Goal: Task Accomplishment & Management: Complete application form

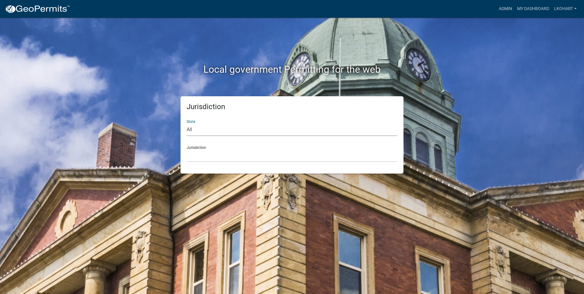
click at [223, 129] on select "All [US_STATE] [US_STATE] [US_STATE] [US_STATE] [US_STATE] [US_STATE] [US_STATE…" at bounding box center [292, 129] width 211 height 13
select select "[US_STATE]"
click at [187, 123] on select "All [US_STATE] [US_STATE] [US_STATE] [US_STATE] [US_STATE] [US_STATE] [US_STATE…" at bounding box center [292, 129] width 211 height 13
click at [225, 160] on select "[GEOGRAPHIC_DATA], [US_STATE] [GEOGRAPHIC_DATA], [US_STATE] [GEOGRAPHIC_DATA], …" at bounding box center [292, 155] width 211 height 13
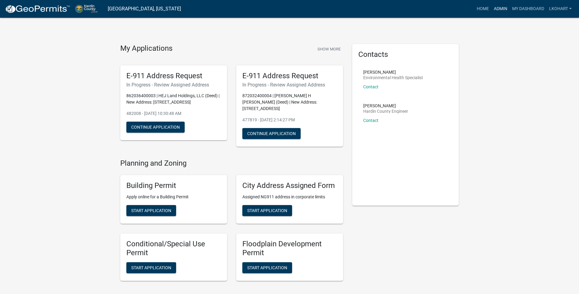
click at [500, 10] on link "Admin" at bounding box center [500, 9] width 18 height 12
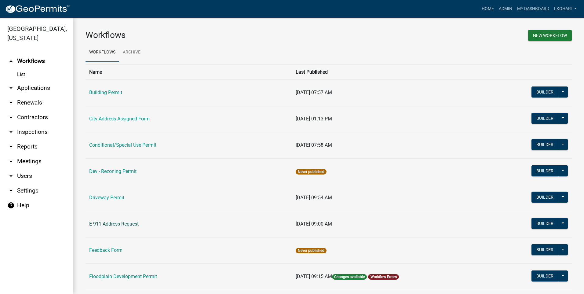
click at [107, 222] on link "E-911 Address Request" at bounding box center [113, 224] width 49 height 6
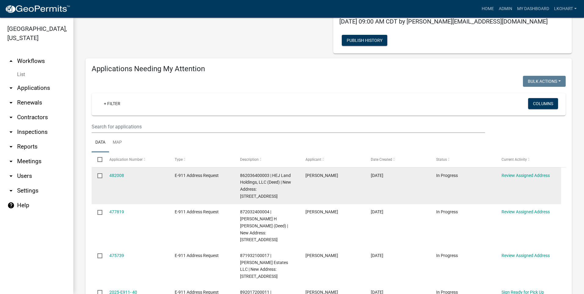
scroll to position [92, 0]
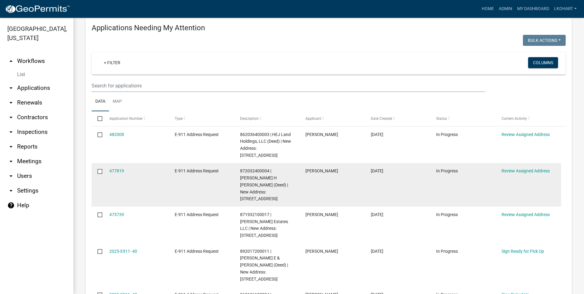
click at [100, 169] on input "checkbox" at bounding box center [99, 171] width 4 height 4
checkbox input "false"
click at [524, 168] on link "Review Assigned Address" at bounding box center [525, 170] width 48 height 5
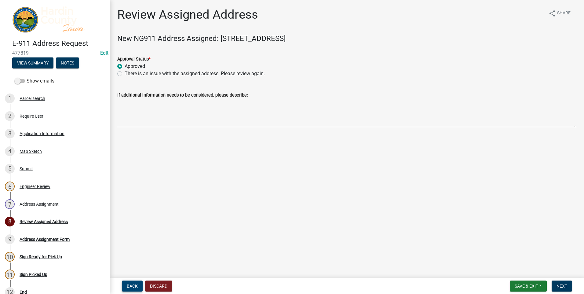
click at [131, 285] on span "Back" at bounding box center [132, 285] width 11 height 5
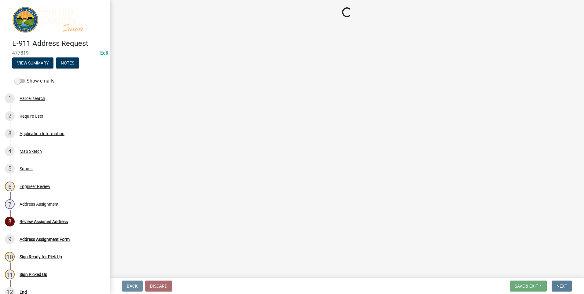
select select "3d11d555-068a-4958-9b0f-de26907a338c"
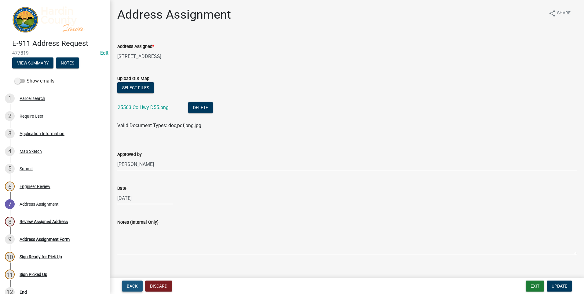
click at [128, 286] on span "Back" at bounding box center [132, 285] width 11 height 5
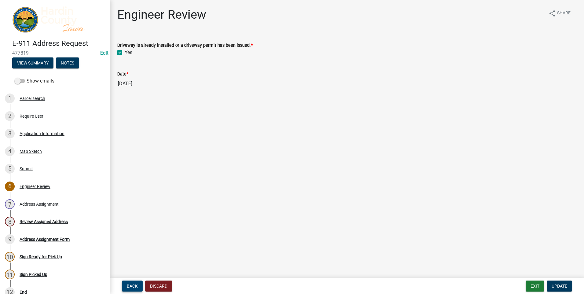
click at [128, 286] on span "Back" at bounding box center [132, 285] width 11 height 5
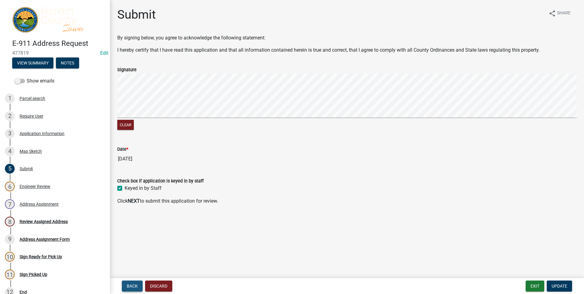
click at [128, 286] on span "Back" at bounding box center [132, 285] width 11 height 5
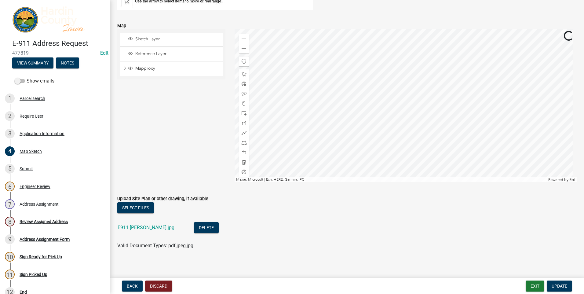
scroll to position [117, 0]
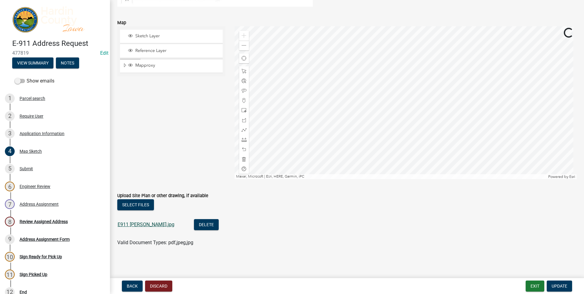
click at [128, 223] on link "E911 [PERSON_NAME].jpg" at bounding box center [146, 224] width 57 height 6
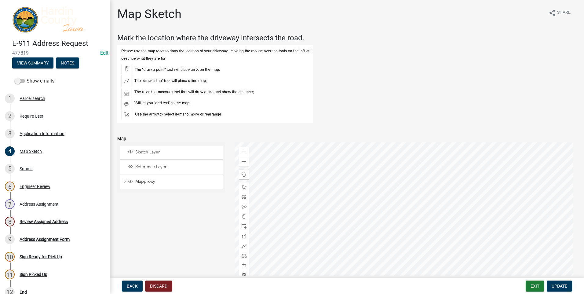
scroll to position [0, 0]
click at [135, 285] on span "Back" at bounding box center [132, 285] width 11 height 5
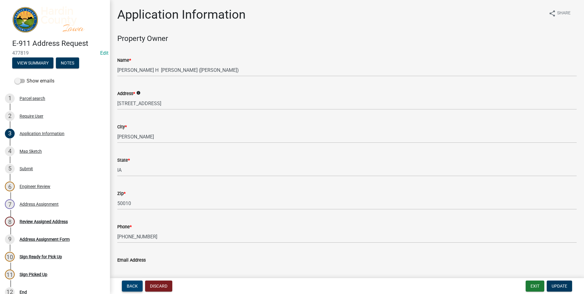
click at [135, 285] on span "Back" at bounding box center [132, 285] width 11 height 5
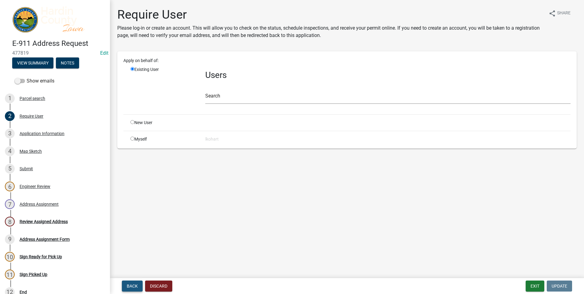
click at [135, 285] on span "Back" at bounding box center [132, 285] width 11 height 5
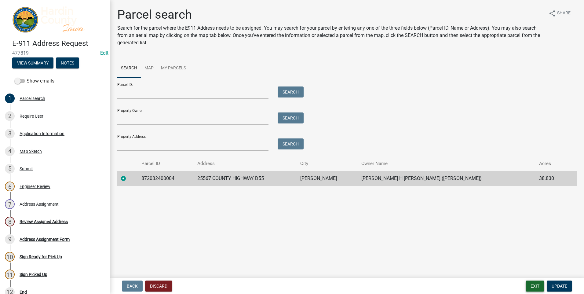
click at [535, 288] on button "Exit" at bounding box center [534, 285] width 19 height 11
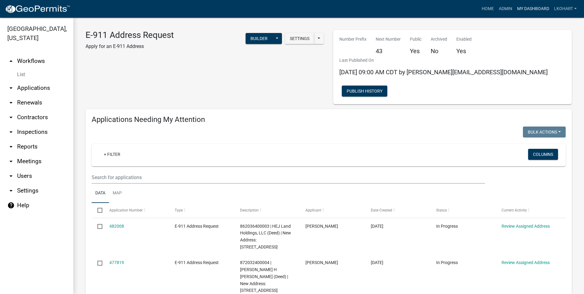
click at [536, 8] on link "My Dashboard" at bounding box center [532, 9] width 37 height 12
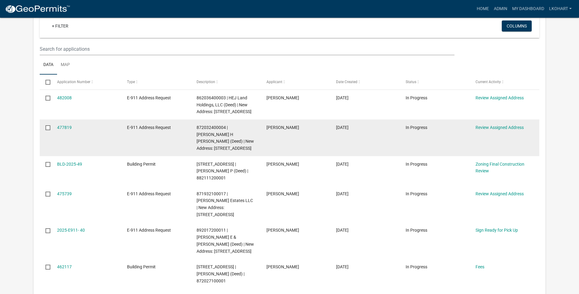
scroll to position [92, 0]
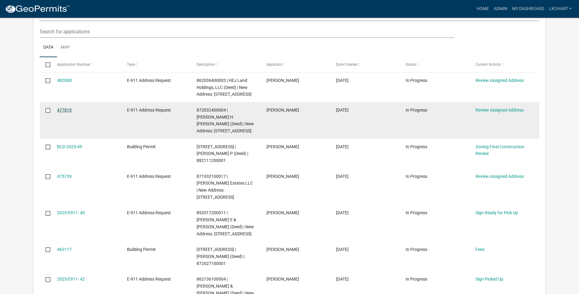
click at [64, 109] on link "477819" at bounding box center [64, 109] width 15 height 5
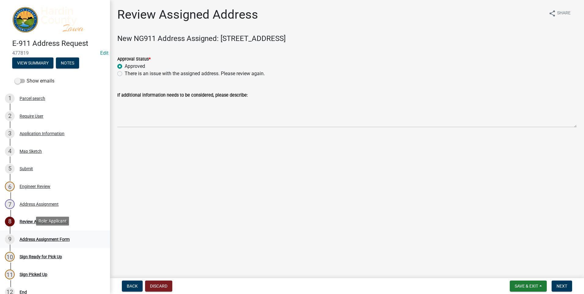
click at [50, 237] on div "Address Assignment Form" at bounding box center [45, 239] width 50 height 4
click at [26, 234] on div "9 Address Assignment Form" at bounding box center [52, 239] width 95 height 10
click at [31, 238] on div "Address Assignment Form" at bounding box center [45, 239] width 50 height 4
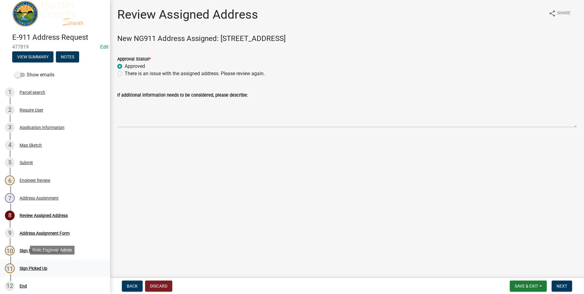
scroll to position [8, 0]
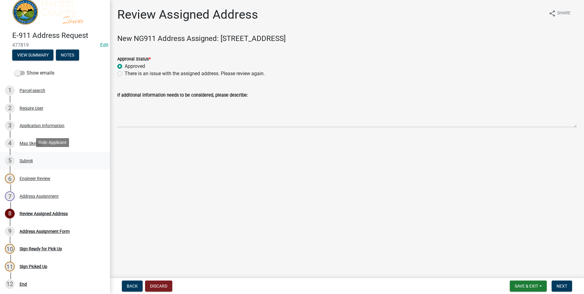
click at [27, 158] on div "Submit" at bounding box center [26, 160] width 13 height 4
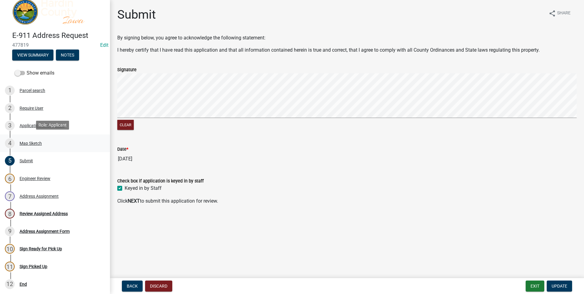
click at [28, 142] on div "Map Sketch" at bounding box center [31, 143] width 22 height 4
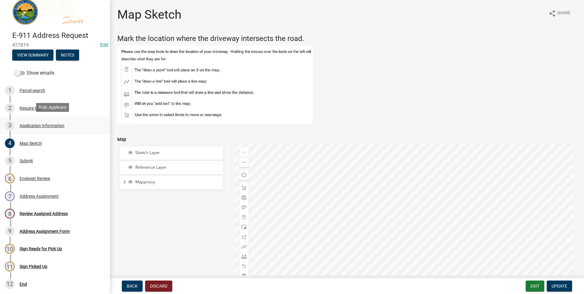
click at [31, 124] on div "Application Information" at bounding box center [42, 125] width 45 height 4
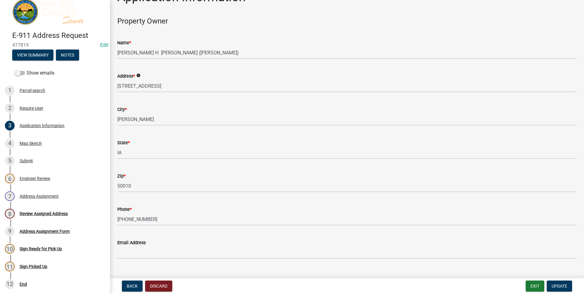
scroll to position [0, 0]
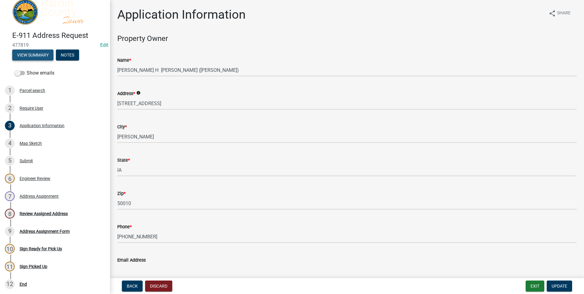
click at [39, 53] on button "View Summary" at bounding box center [32, 54] width 41 height 11
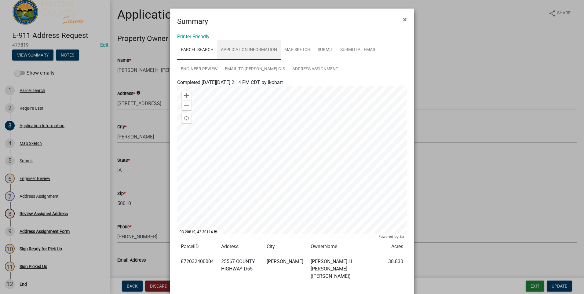
click at [251, 50] on link "Application Information" at bounding box center [248, 50] width 63 height 20
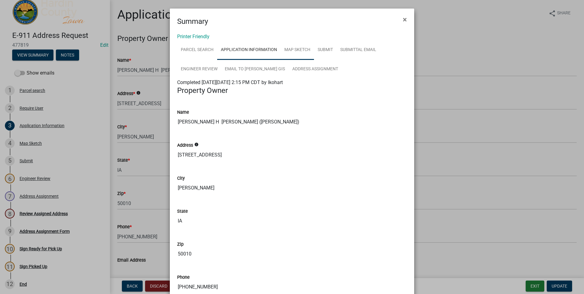
click at [294, 49] on link "Map Sketch" at bounding box center [297, 50] width 33 height 20
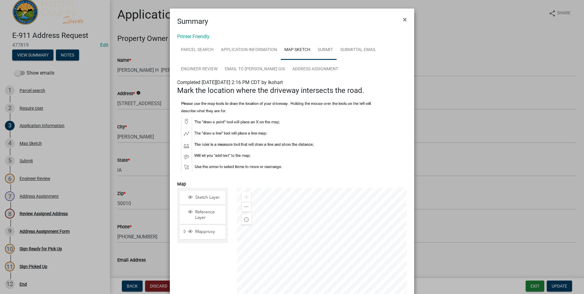
click at [320, 48] on link "Submit" at bounding box center [325, 50] width 23 height 20
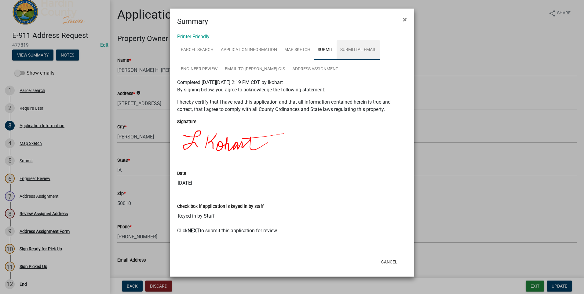
click at [349, 50] on link "Submittal Email" at bounding box center [357, 50] width 43 height 20
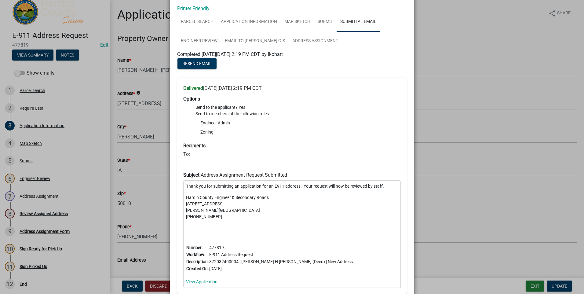
scroll to position [20, 0]
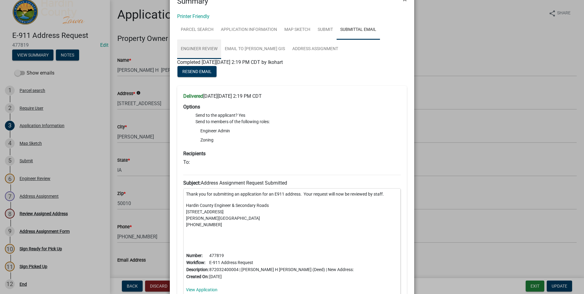
click at [196, 49] on link "Engineer Review" at bounding box center [199, 49] width 44 height 20
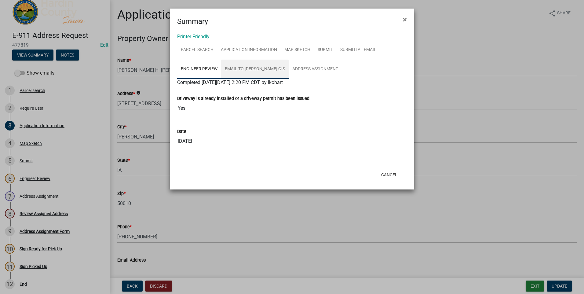
click at [241, 70] on link "Email to [PERSON_NAME] GIS" at bounding box center [254, 70] width 67 height 20
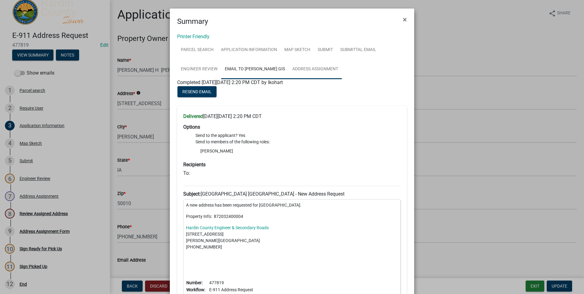
click at [288, 68] on link "Address Assignment" at bounding box center [314, 70] width 53 height 20
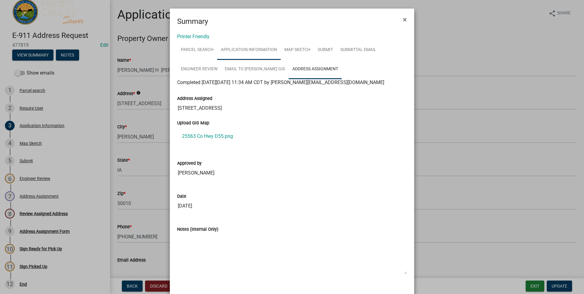
click at [240, 50] on link "Application Information" at bounding box center [248, 50] width 63 height 20
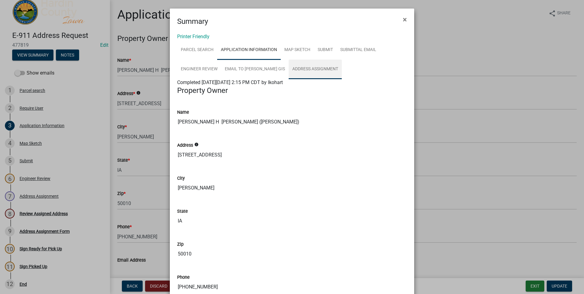
click at [297, 70] on link "Address Assignment" at bounding box center [314, 70] width 53 height 20
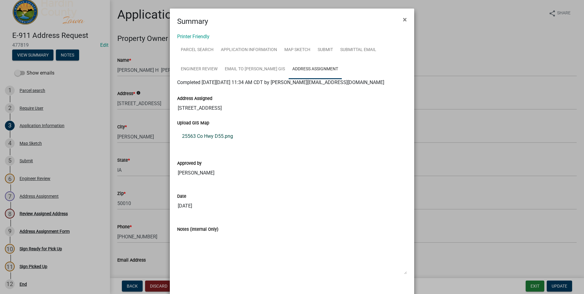
click at [207, 136] on link "25563 Co Hwy D55.png" at bounding box center [292, 136] width 230 height 15
click at [183, 36] on link "Printer Friendly" at bounding box center [193, 37] width 32 height 6
